Goal: Task Accomplishment & Management: Use online tool/utility

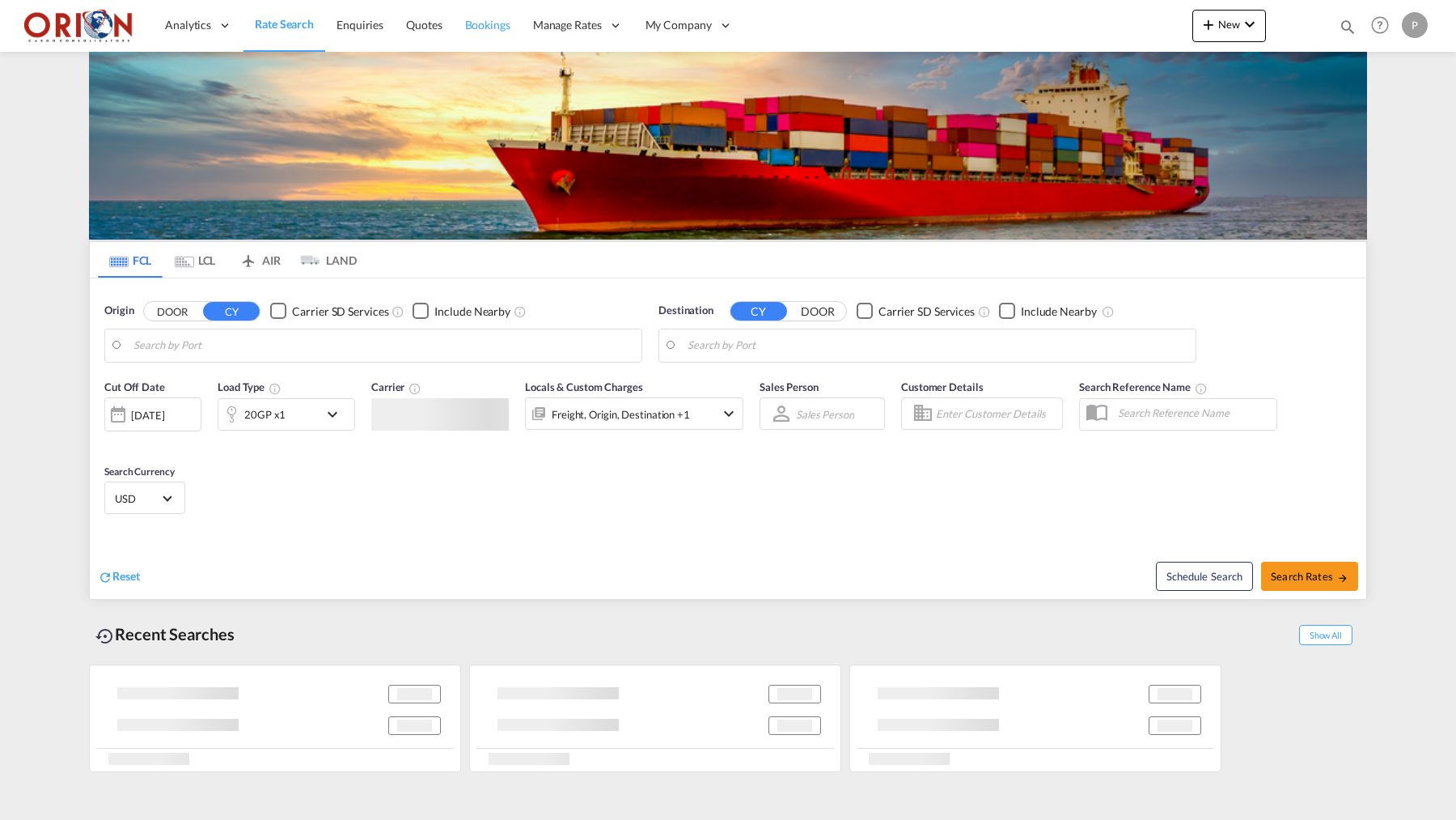
type input "Puerto Cortes, HNPCR"
type input "[GEOGRAPHIC_DATA], [GEOGRAPHIC_DATA]"
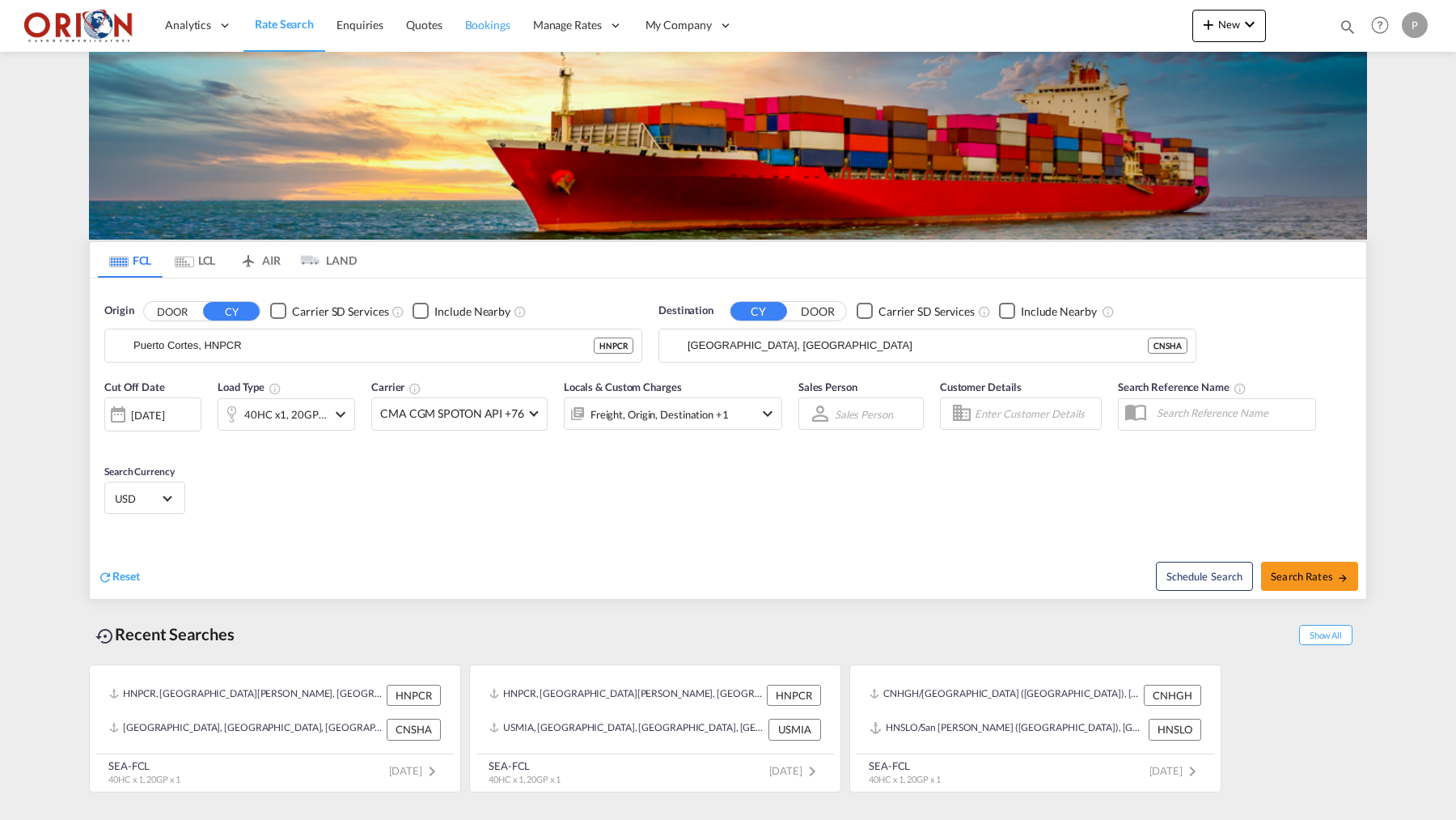
click at [508, 21] on link "Bookings" at bounding box center [488, 25] width 68 height 53
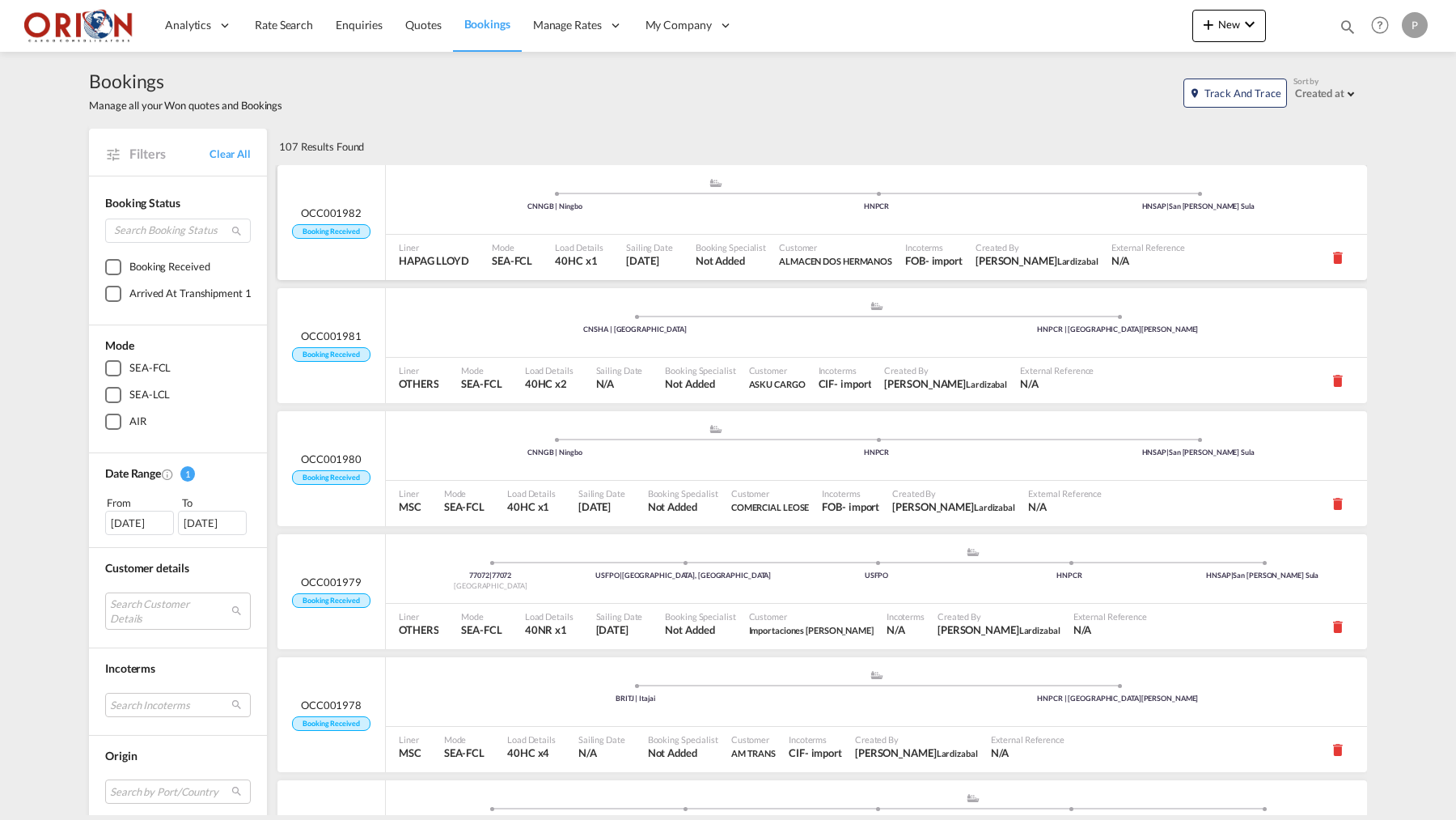
click at [400, 244] on span "Liner" at bounding box center [433, 247] width 70 height 12
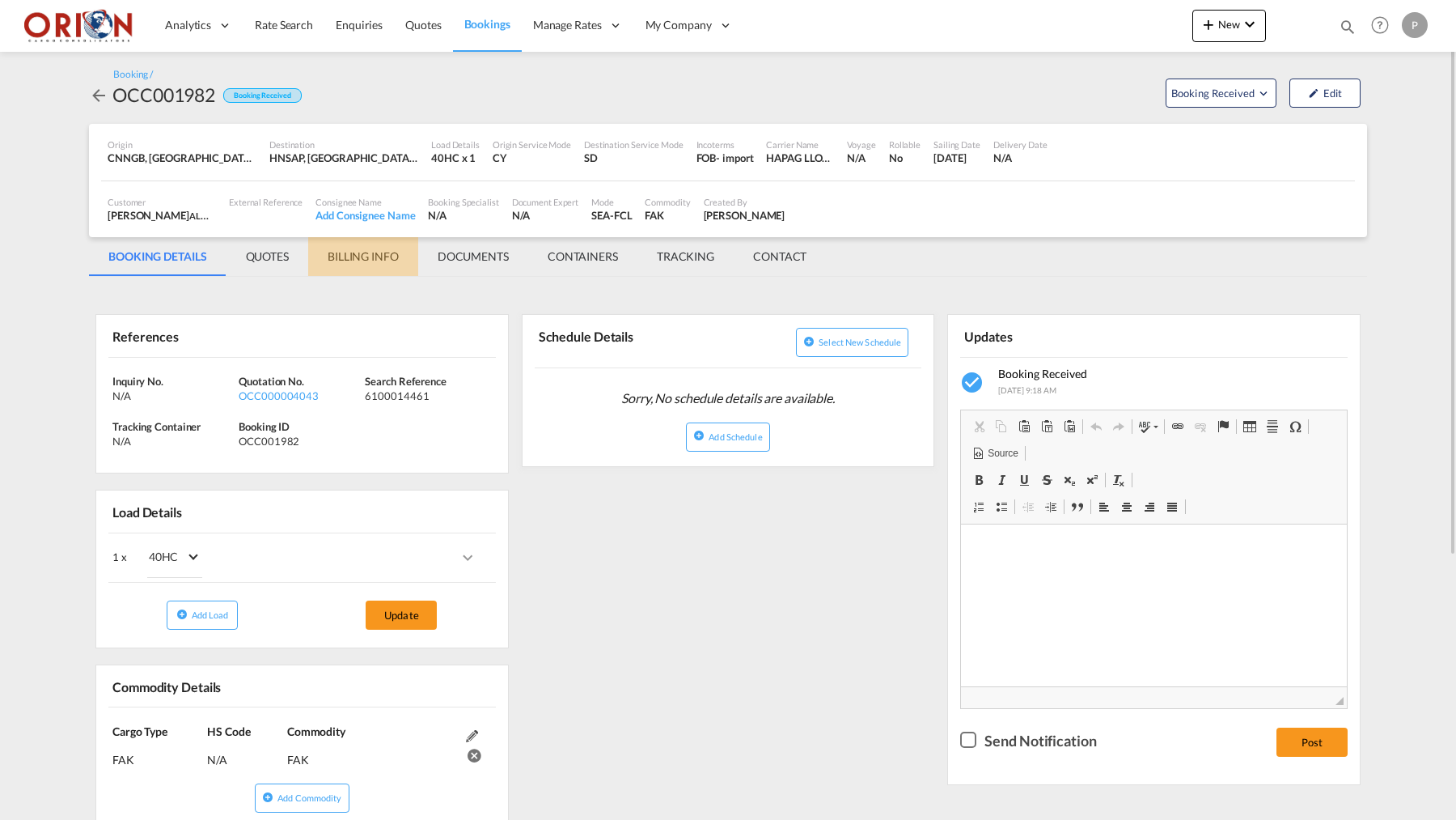
click at [368, 267] on md-tab-item "BILLING INFO" at bounding box center [363, 256] width 110 height 39
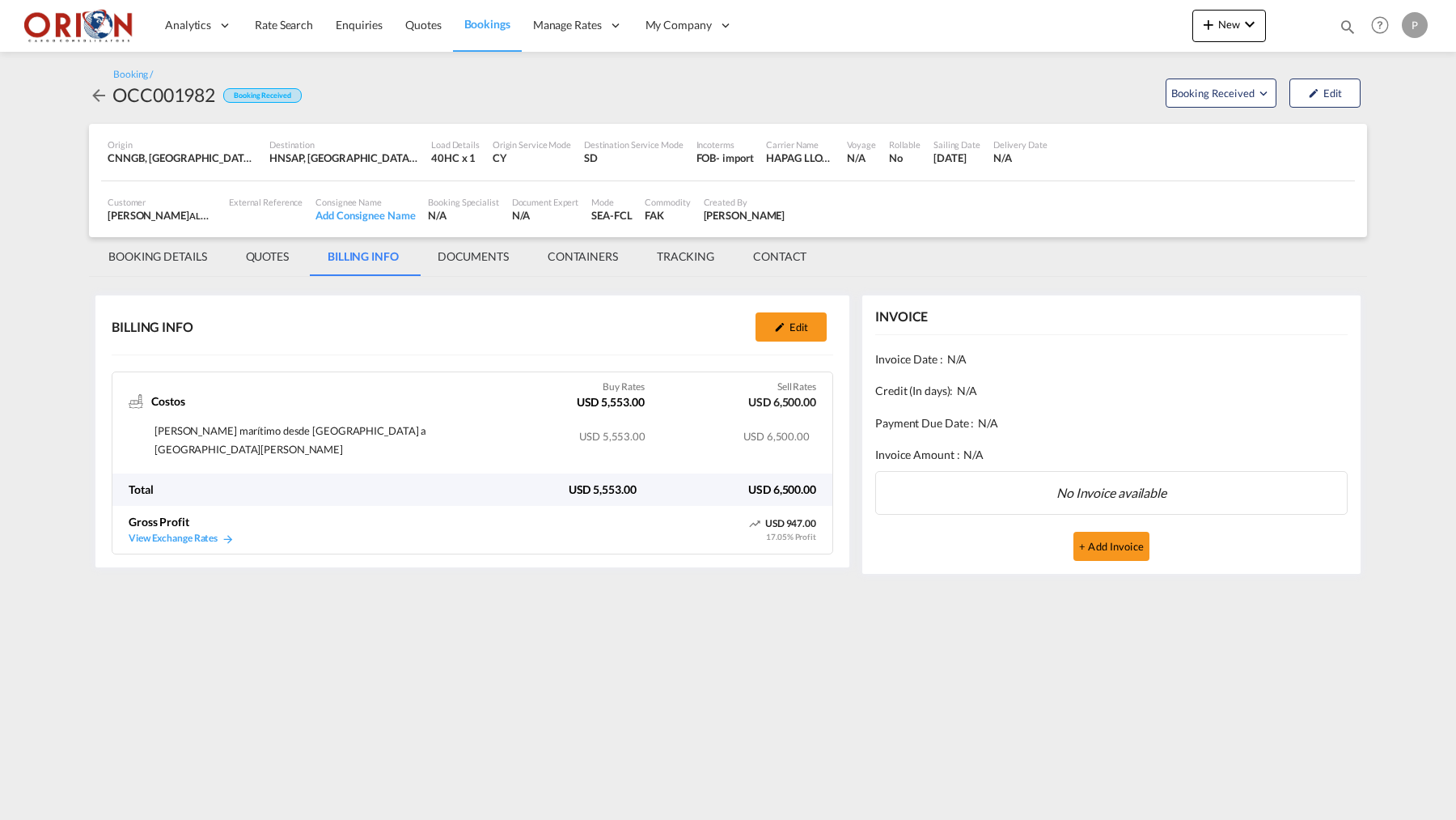
click at [469, 24] on span "Bookings" at bounding box center [488, 24] width 47 height 14
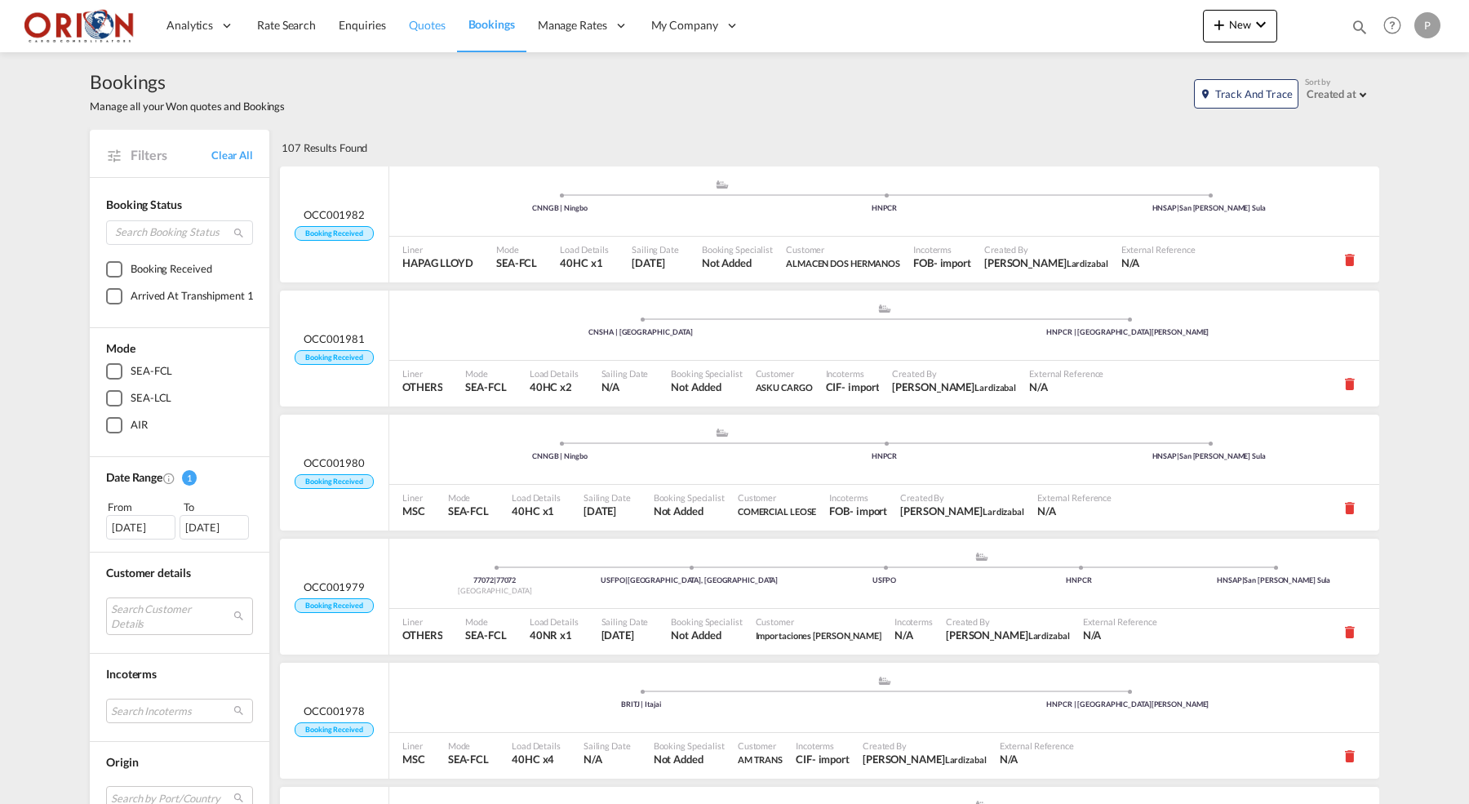
click at [427, 34] on link "Quotes" at bounding box center [427, 25] width 59 height 53
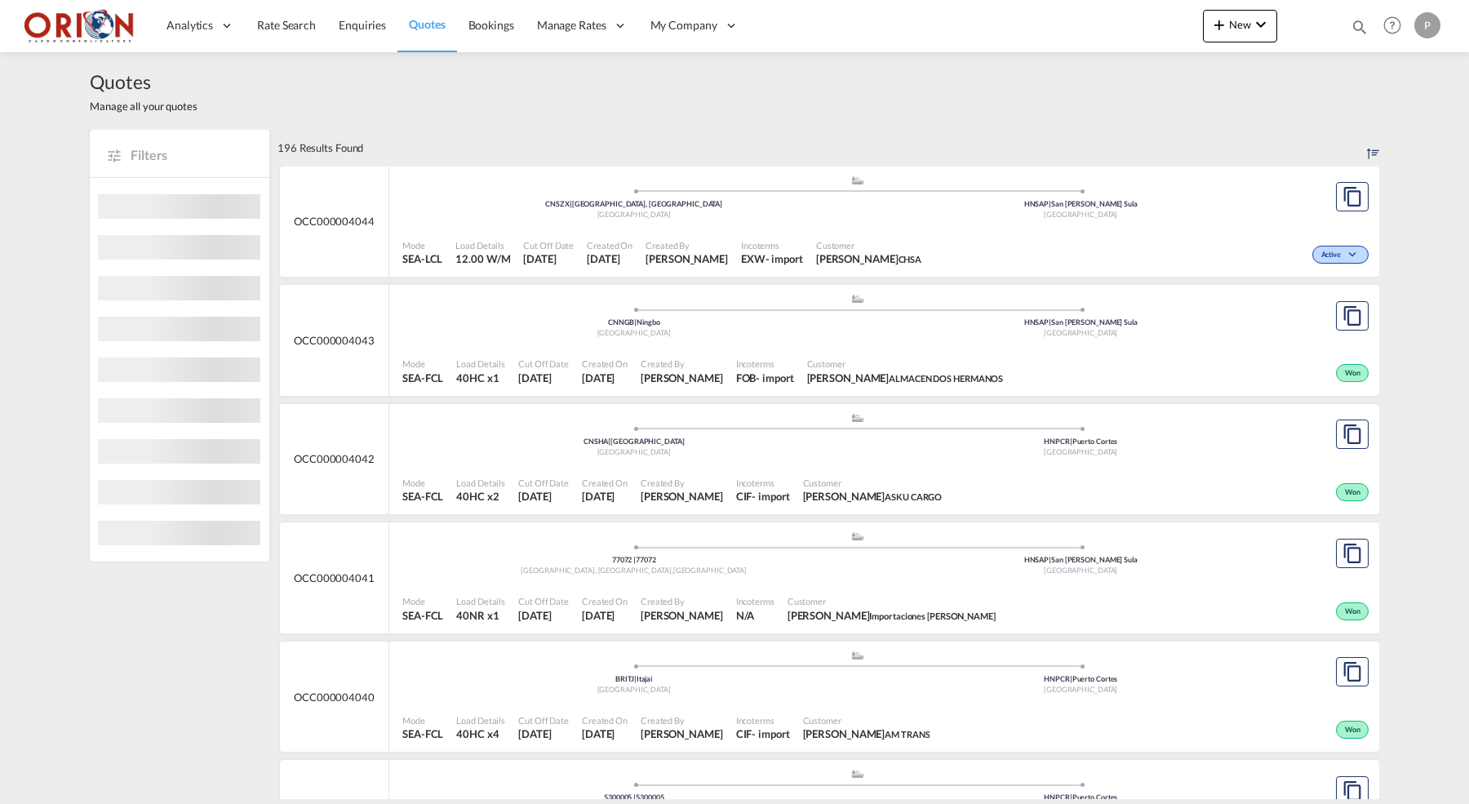
click at [512, 189] on span at bounding box center [634, 191] width 447 height 4
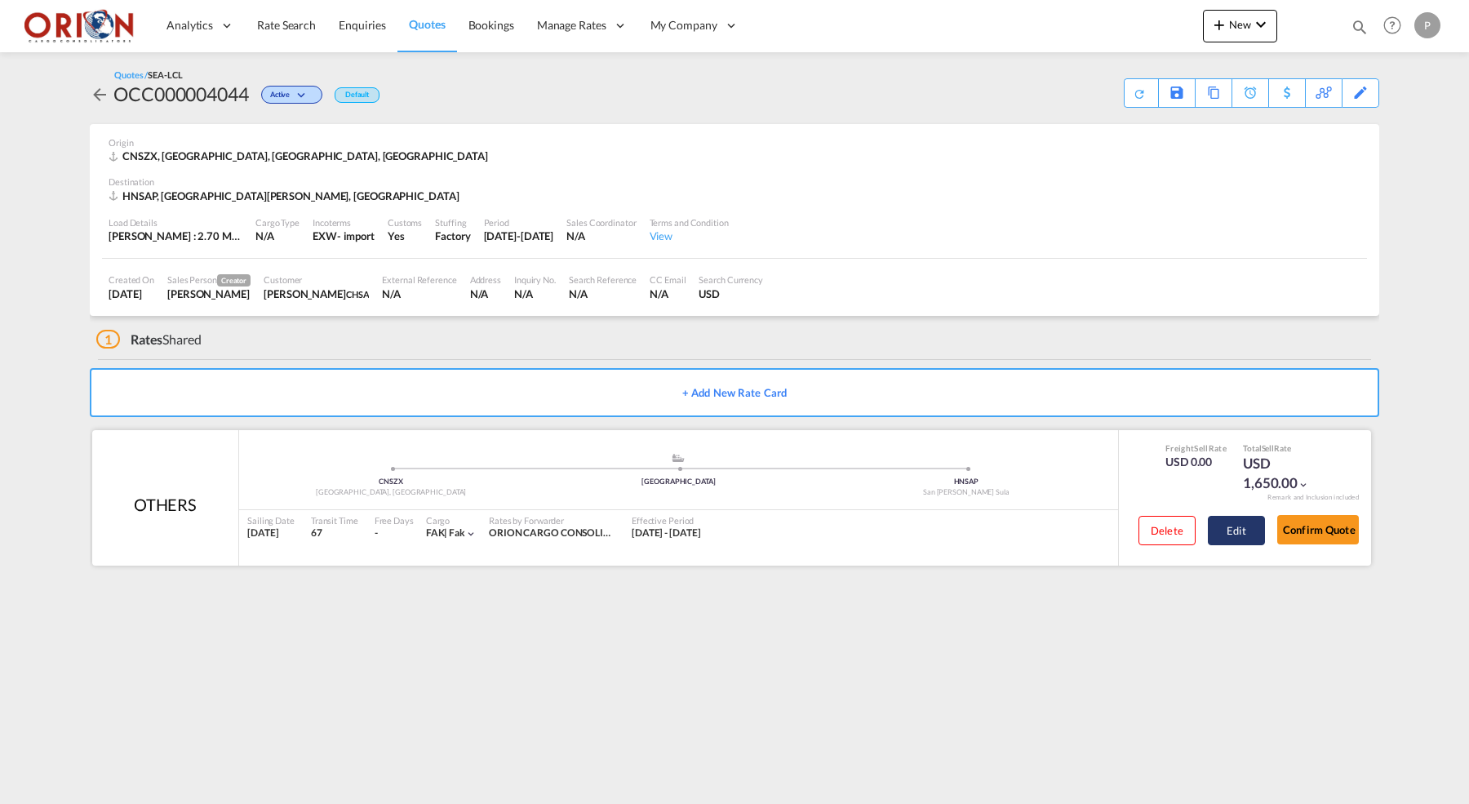
click at [1237, 534] on button "Edit" at bounding box center [1236, 530] width 57 height 29
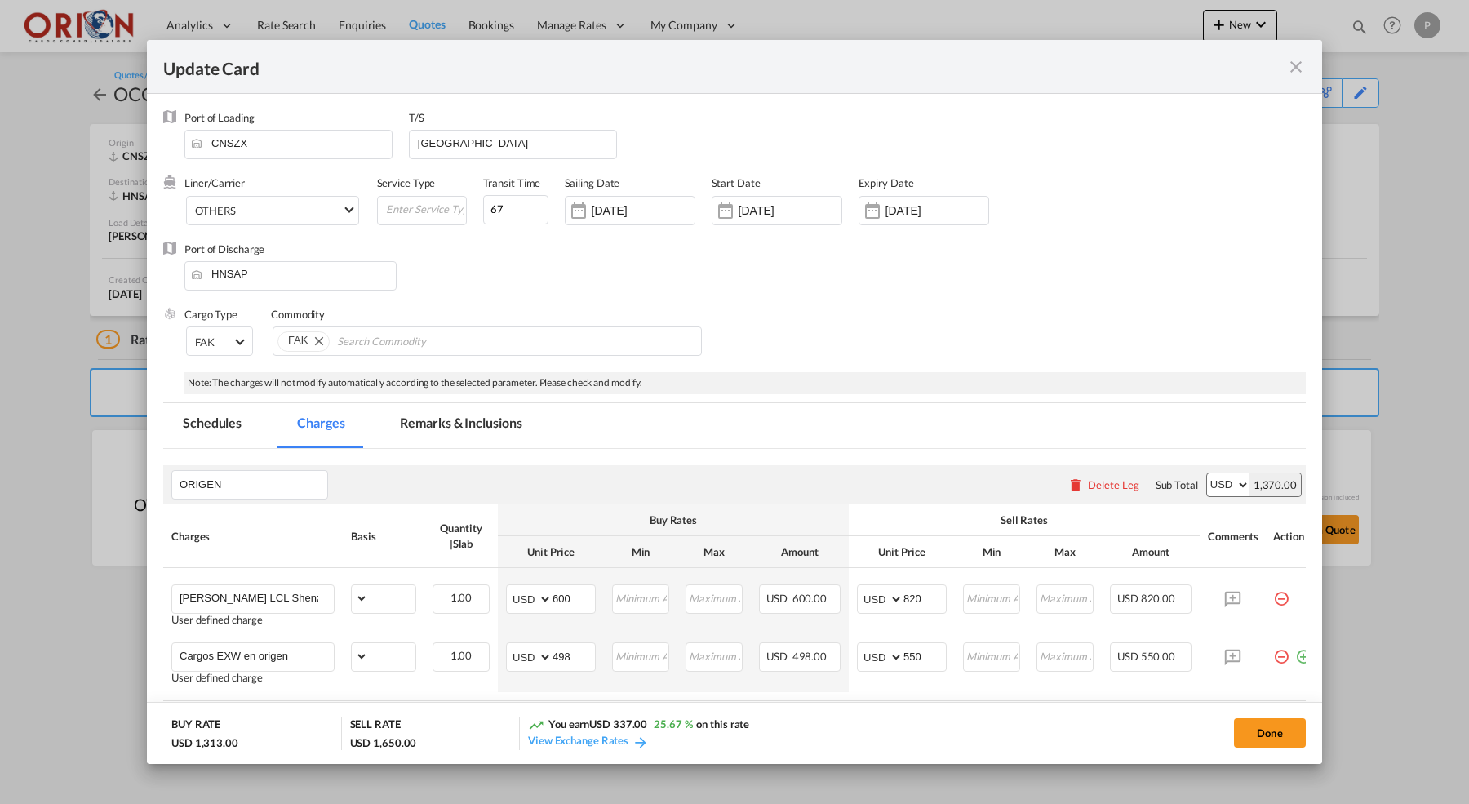
select select "flat"
click at [1300, 66] on md-icon "icon-close fg-AAA8AD m-0 pointer" at bounding box center [1297, 67] width 20 height 20
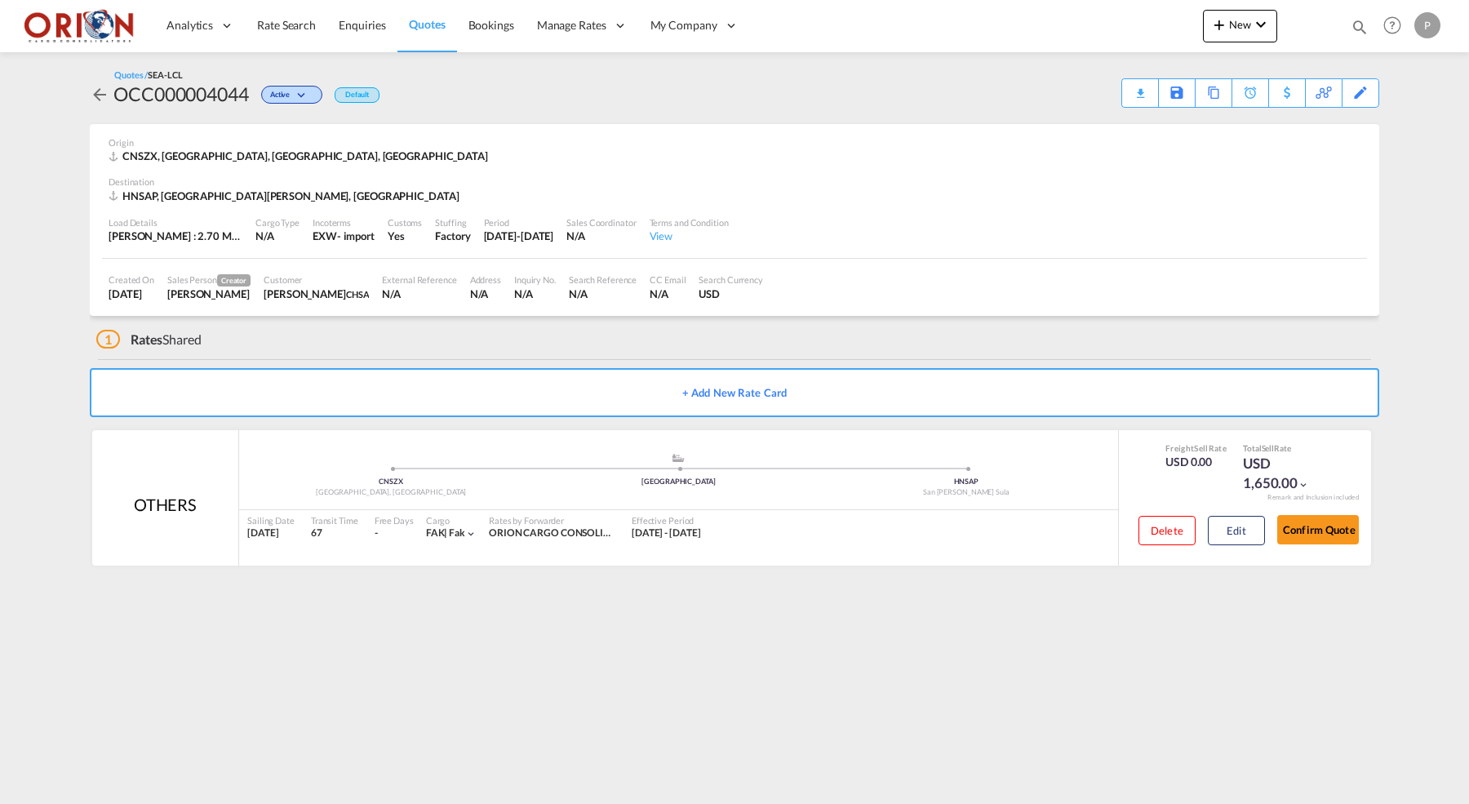
click at [424, 18] on span "Quotes" at bounding box center [427, 24] width 36 height 14
